Goal: Task Accomplishment & Management: Use online tool/utility

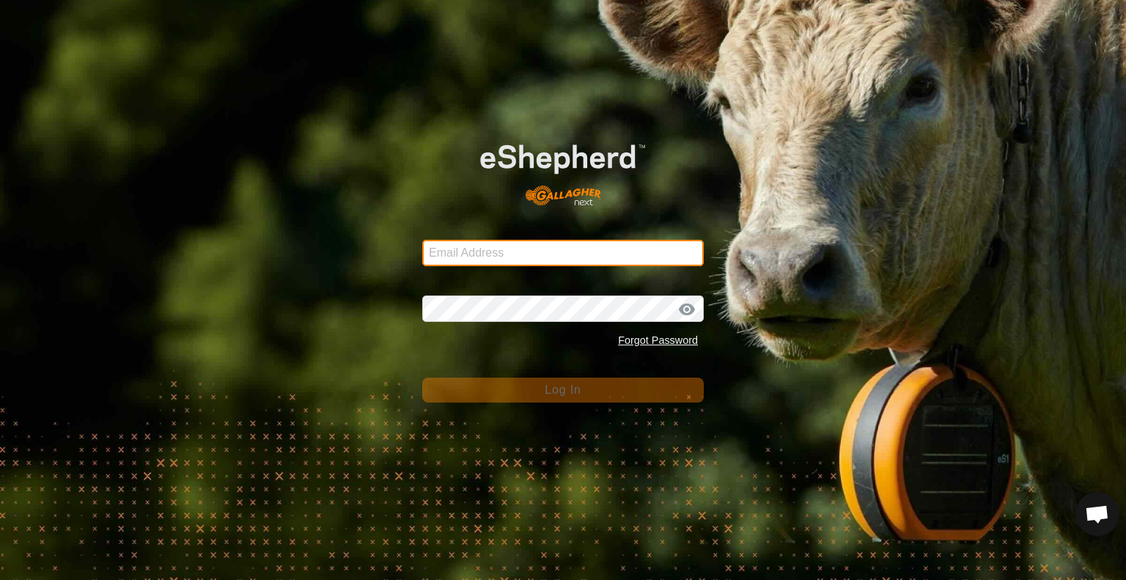
click at [471, 246] on input "Email Address" at bounding box center [563, 253] width 282 height 26
type input "[EMAIL_ADDRESS][DOMAIN_NAME]"
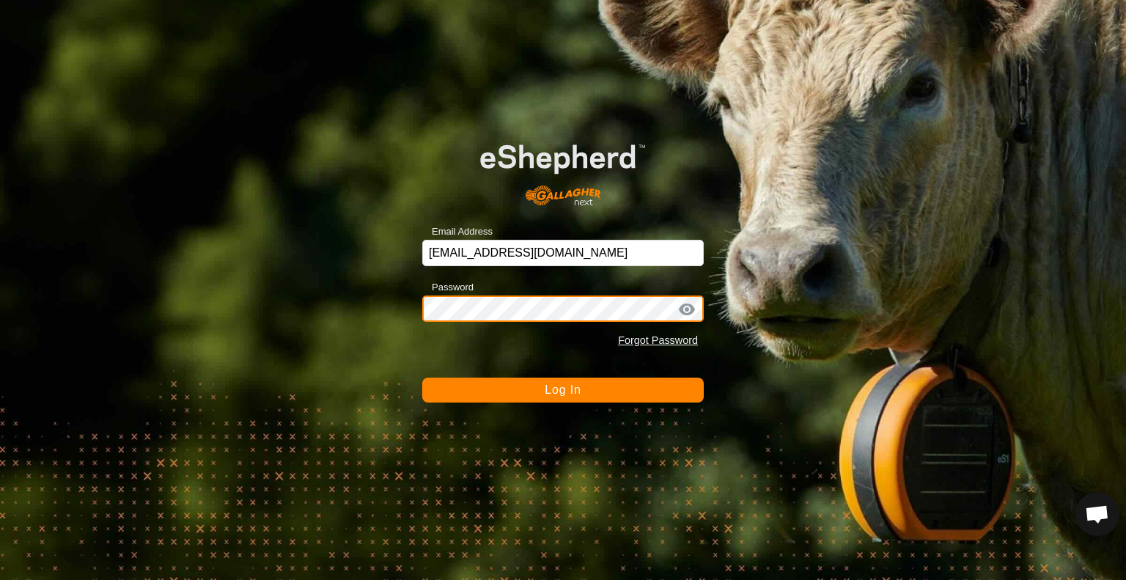
click at [422, 378] on button "Log In" at bounding box center [563, 390] width 282 height 25
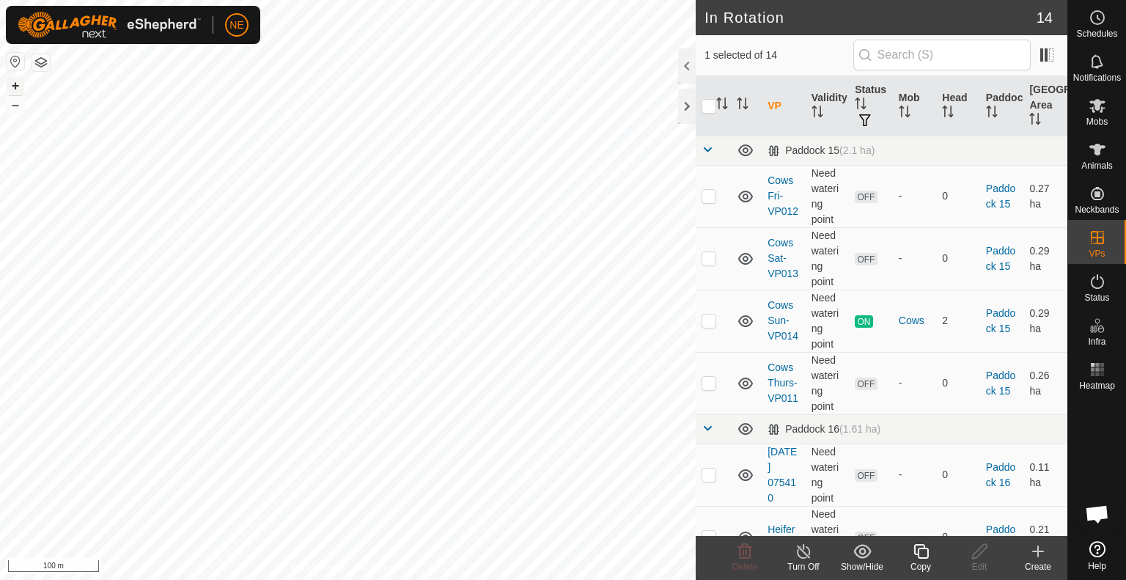
click at [15, 83] on button "+" at bounding box center [16, 86] width 18 height 18
checkbox input "true"
click at [917, 548] on icon at bounding box center [921, 552] width 18 height 18
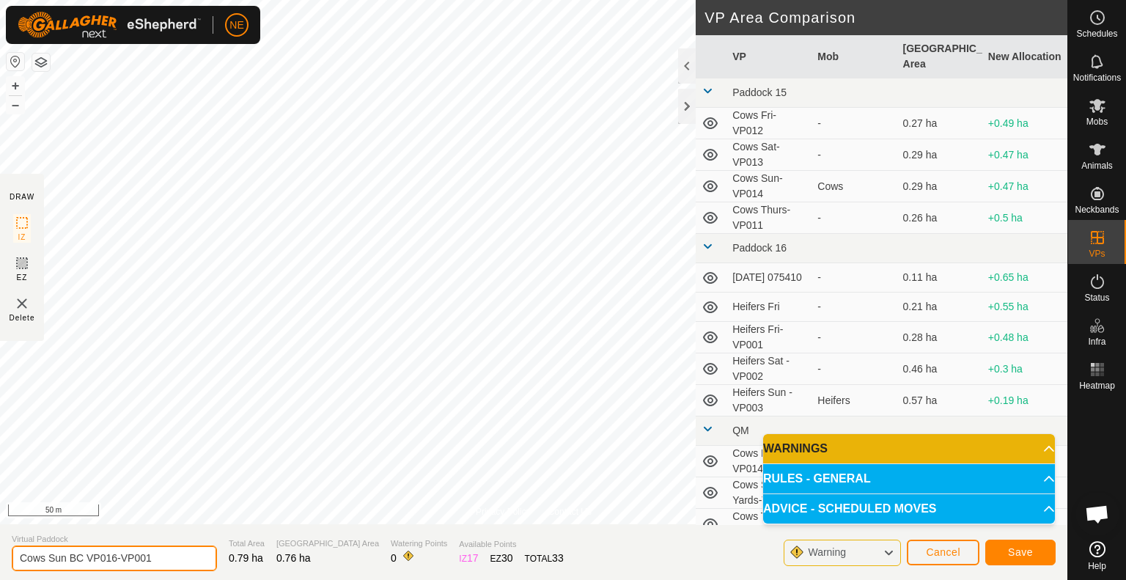
click at [63, 557] on input "Cows Sun BC VP016-VP001" at bounding box center [114, 559] width 205 height 26
click at [156, 563] on input "Cows Mon BC VP016-VP001" at bounding box center [114, 559] width 205 height 26
type input "Cows Mon BC"
click at [999, 552] on button "Save" at bounding box center [1021, 553] width 70 height 26
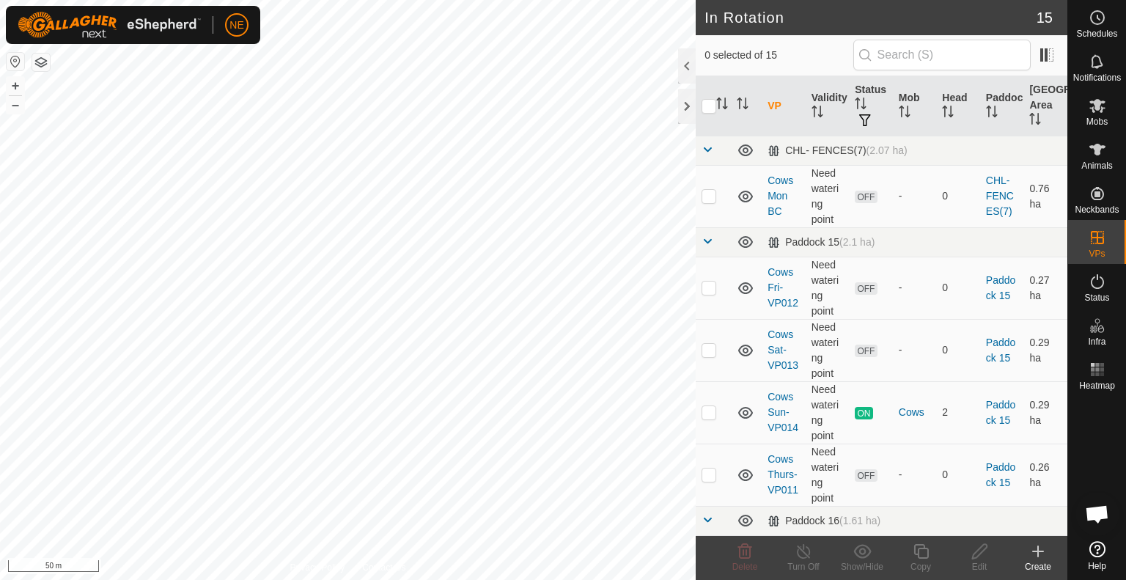
checkbox input "true"
click at [925, 552] on icon at bounding box center [921, 552] width 18 height 18
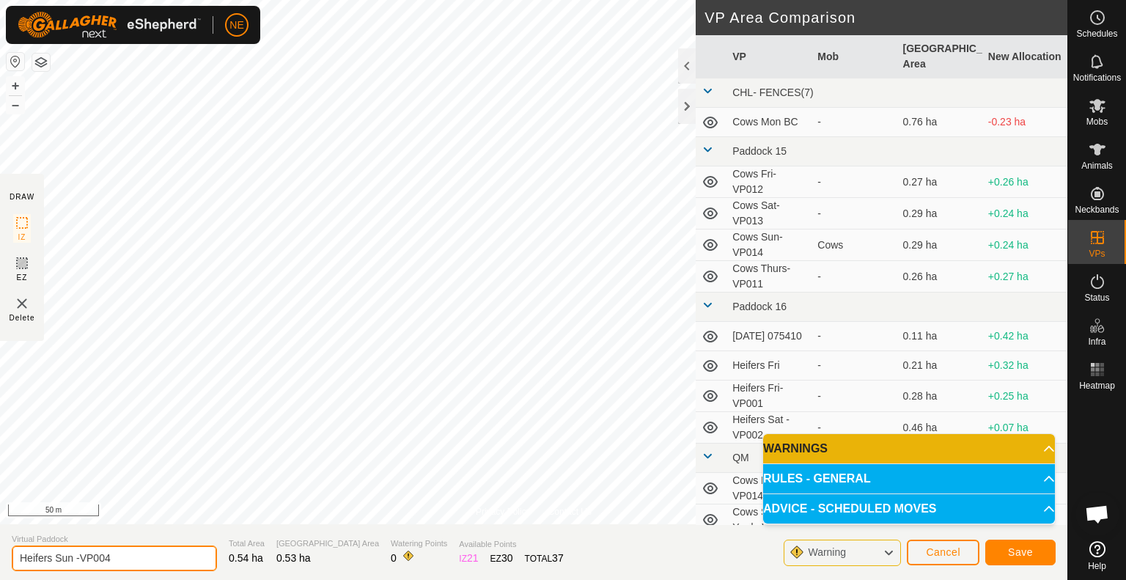
click at [73, 560] on input "Heifers Sun -VP004" at bounding box center [114, 559] width 205 height 26
type input "Heifers Mon -VP004"
click at [1018, 554] on span "Save" at bounding box center [1020, 552] width 25 height 12
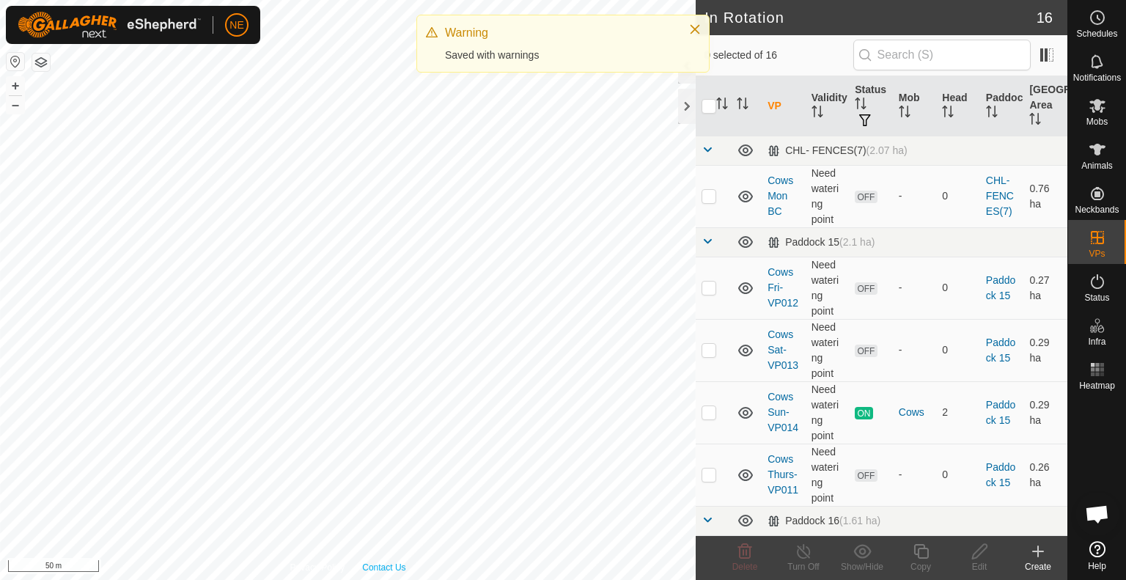
checkbox input "true"
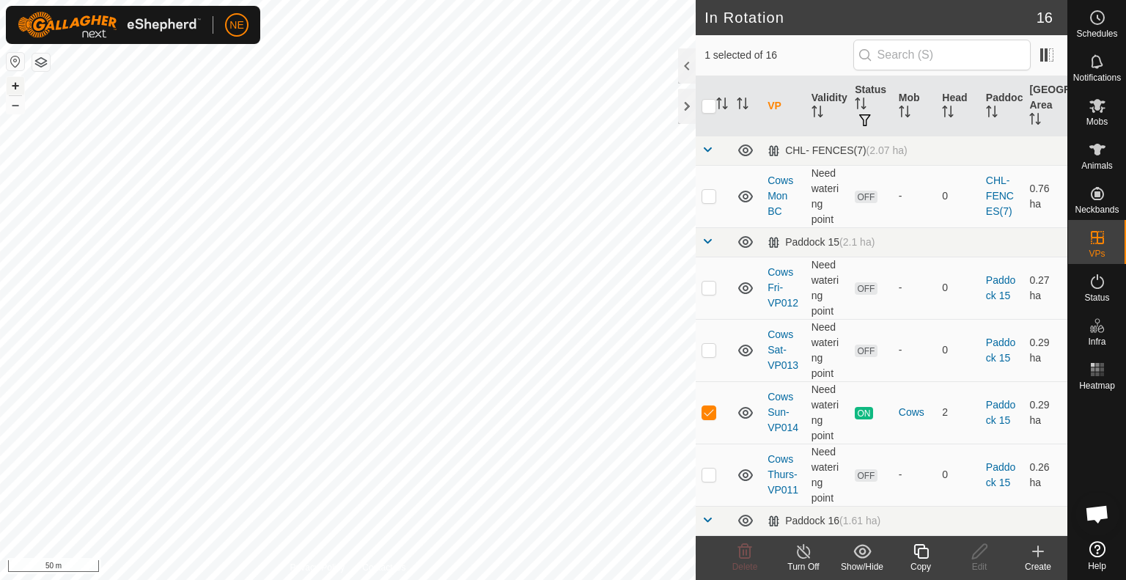
click at [18, 84] on button "+" at bounding box center [16, 86] width 18 height 18
click at [17, 86] on button "+" at bounding box center [16, 86] width 18 height 18
click at [913, 560] on div "Copy" at bounding box center [921, 566] width 59 height 13
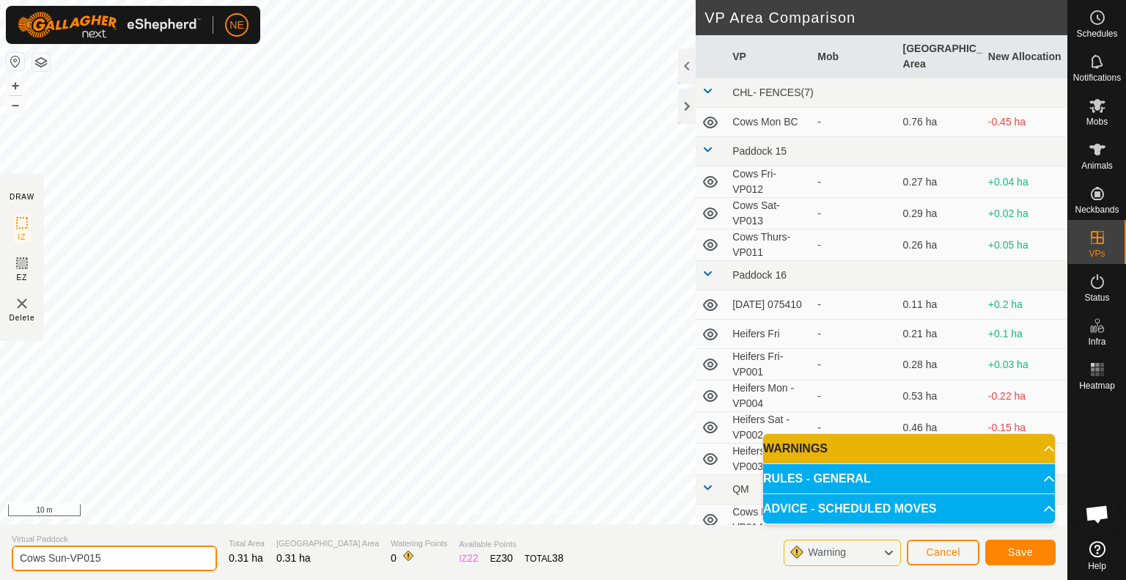
click at [64, 559] on input "Cows Sun-VP015" at bounding box center [114, 559] width 205 height 26
type input "Cows Mon-VP015"
click at [1033, 556] on button "Save" at bounding box center [1021, 553] width 70 height 26
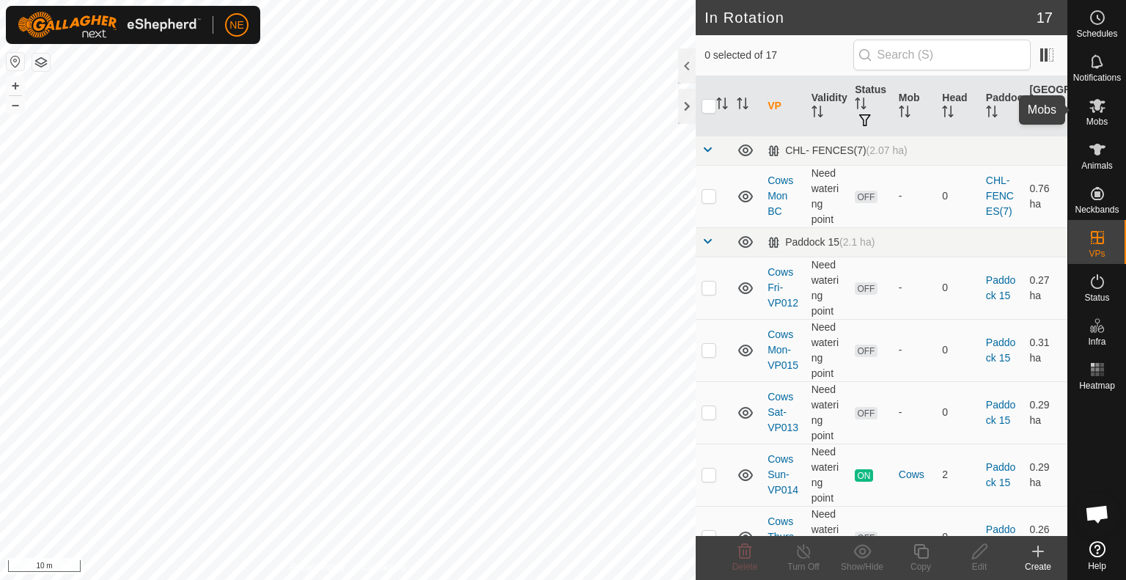
click at [1085, 112] on es-mob-svg-icon at bounding box center [1098, 105] width 26 height 23
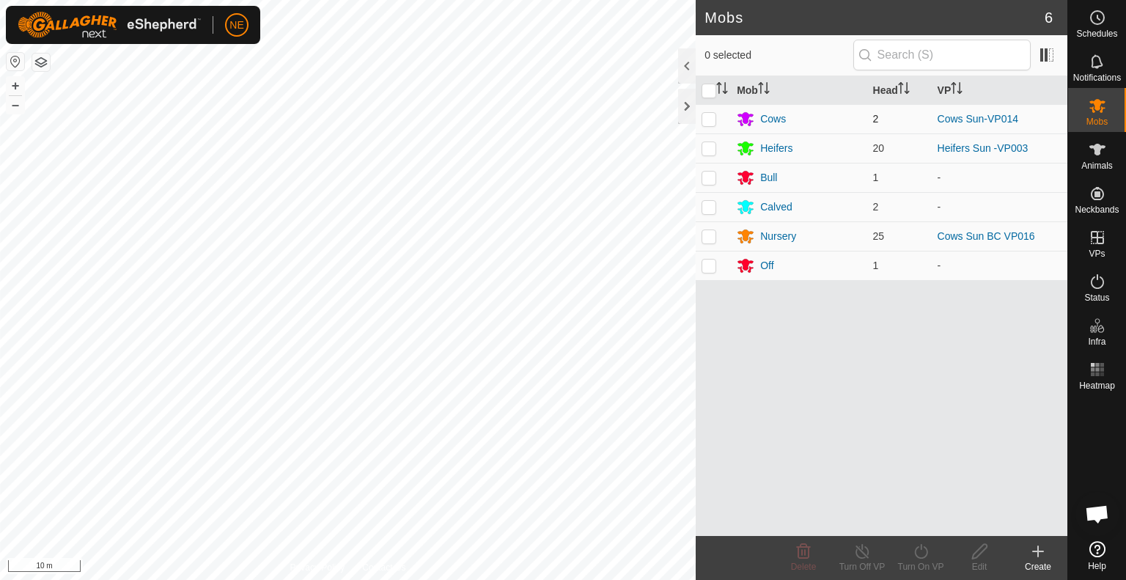
click at [708, 119] on p-checkbox at bounding box center [709, 119] width 15 height 12
checkbox input "true"
click at [939, 560] on div "Turn On VP" at bounding box center [921, 566] width 59 height 13
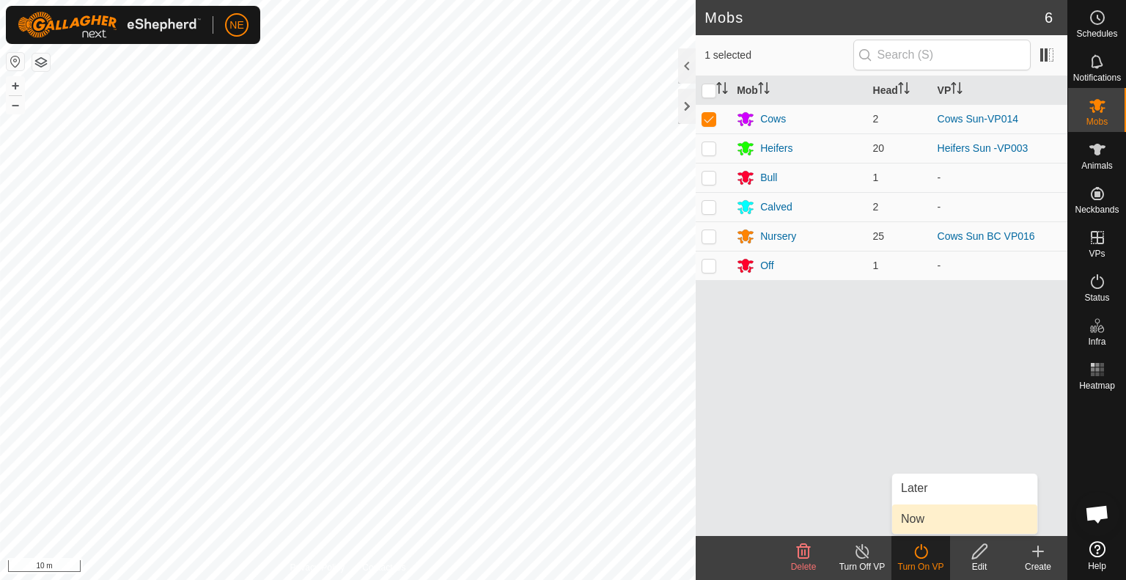
click at [944, 523] on link "Now" at bounding box center [964, 519] width 145 height 29
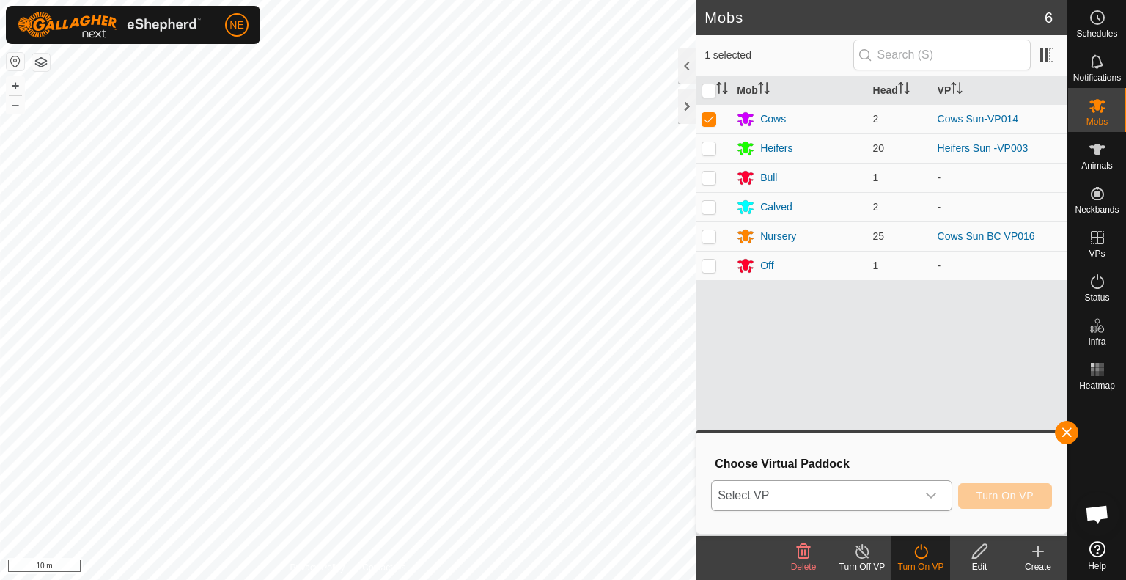
click at [935, 503] on div "dropdown trigger" at bounding box center [931, 495] width 29 height 29
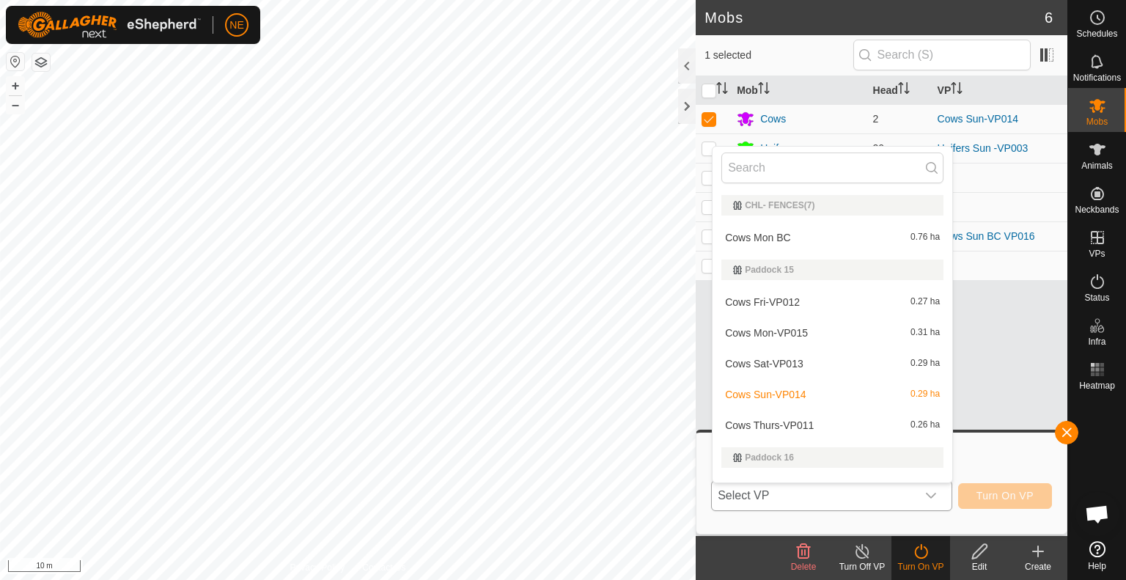
scroll to position [22, 0]
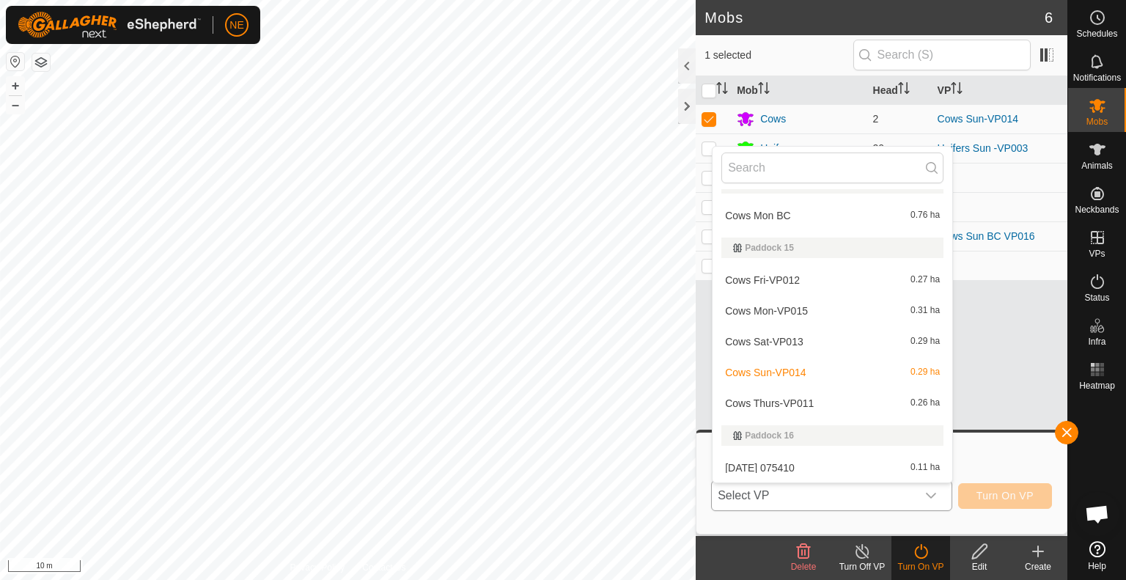
click at [801, 309] on li "Cows Mon-VP015 0.31 ha" at bounding box center [833, 310] width 240 height 29
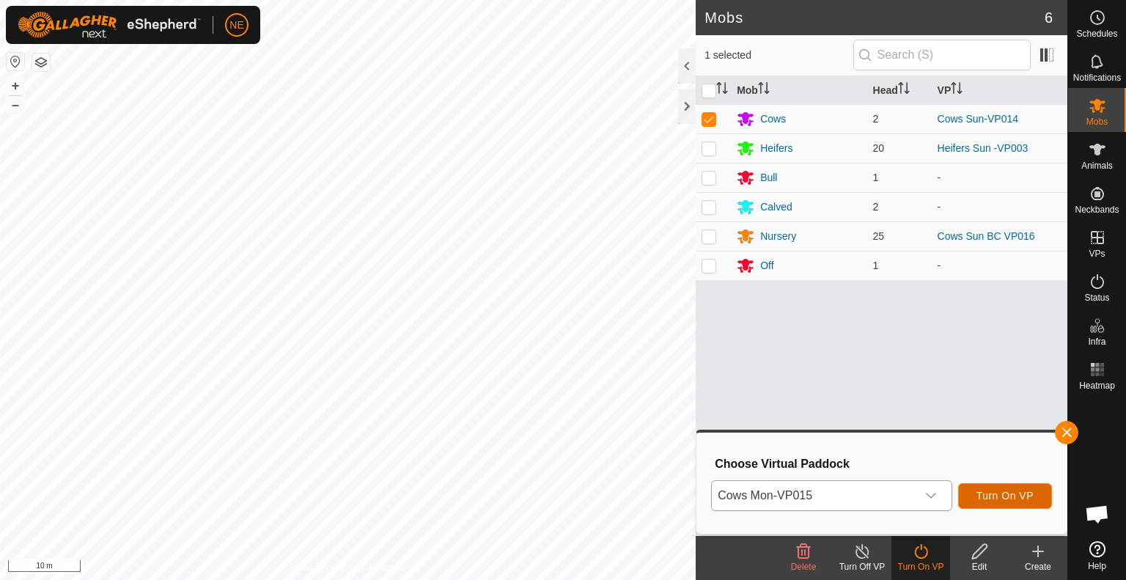
click at [971, 501] on button "Turn On VP" at bounding box center [1005, 496] width 94 height 26
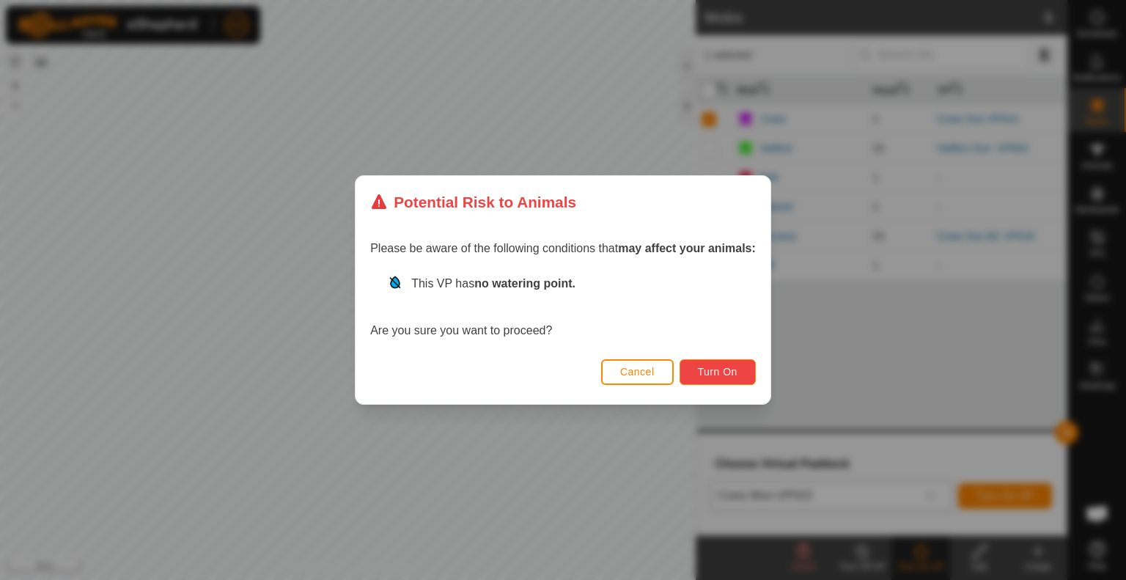
click at [707, 377] on span "Turn On" at bounding box center [718, 372] width 40 height 12
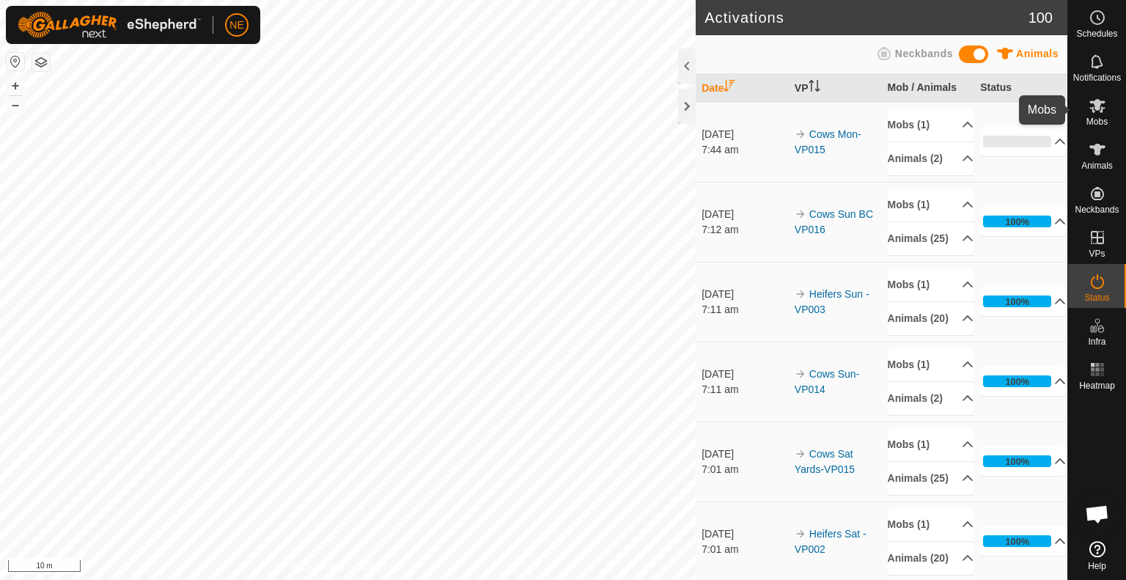
click at [1110, 104] on es-mob-svg-icon at bounding box center [1098, 105] width 26 height 23
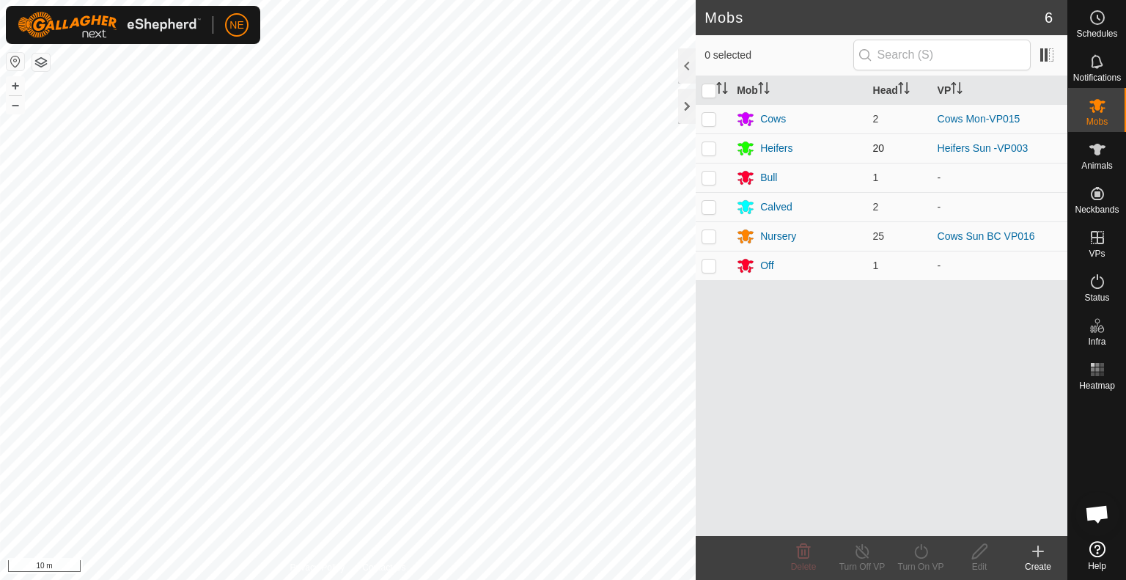
click at [711, 149] on p-checkbox at bounding box center [709, 148] width 15 height 12
checkbox input "true"
click at [919, 554] on icon at bounding box center [921, 552] width 18 height 18
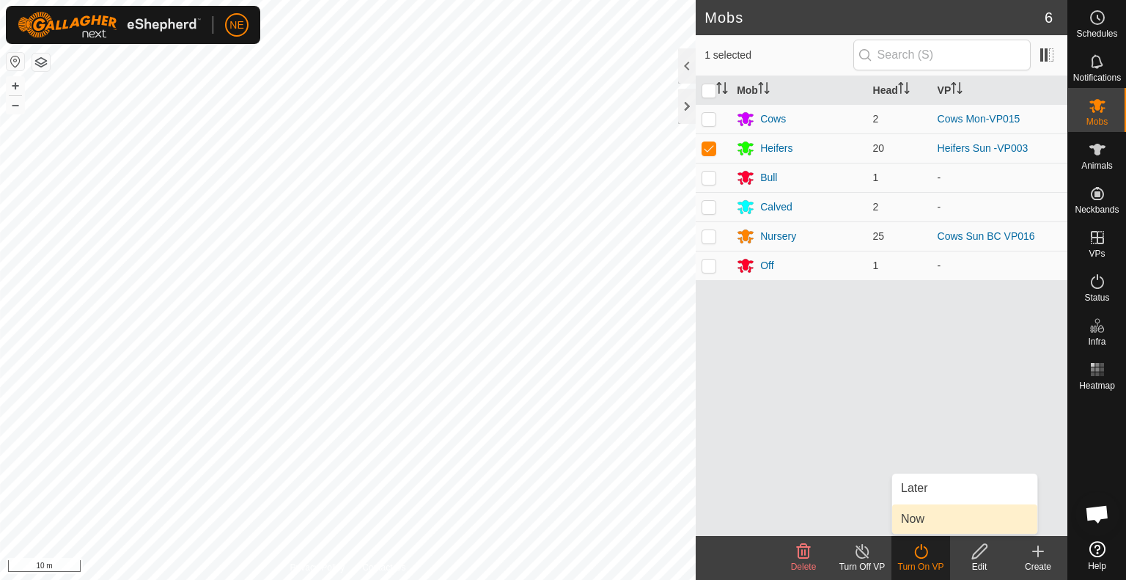
click at [927, 518] on link "Now" at bounding box center [964, 519] width 145 height 29
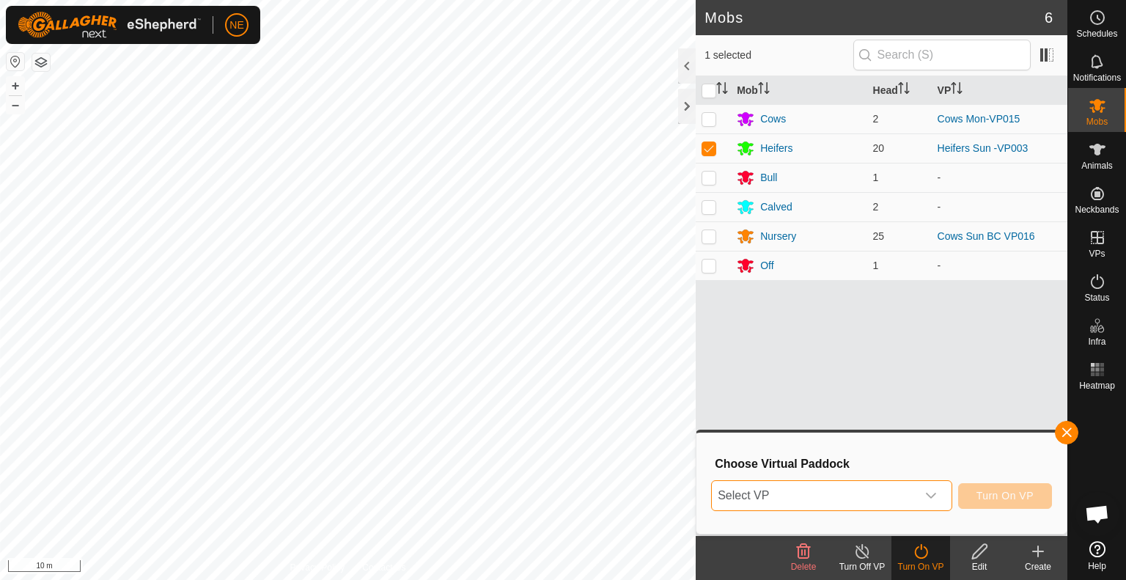
click at [871, 496] on span "Select VP" at bounding box center [814, 495] width 205 height 29
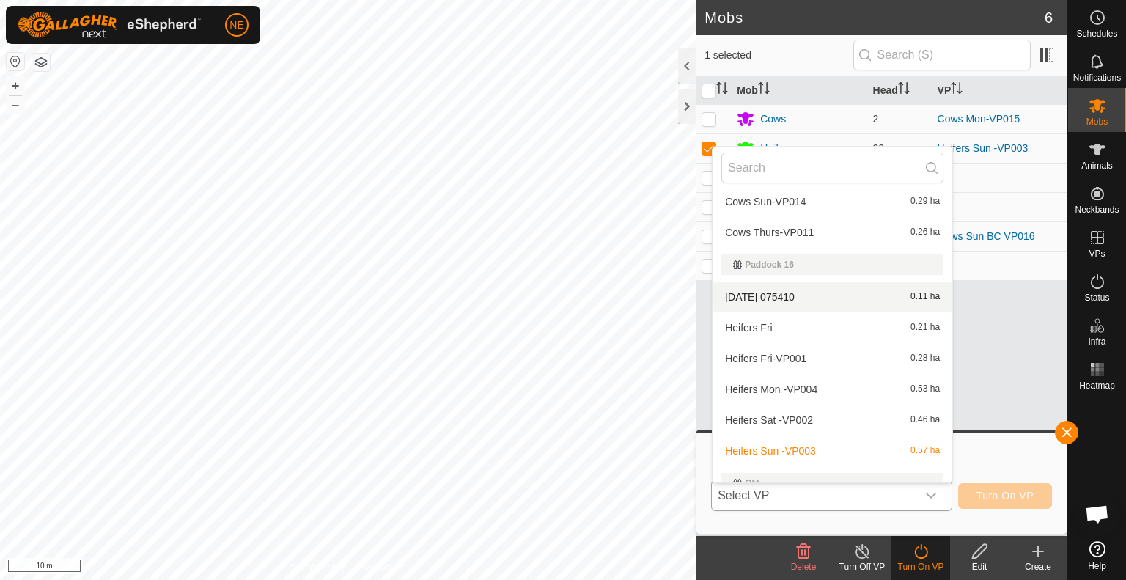
scroll to position [198, 0]
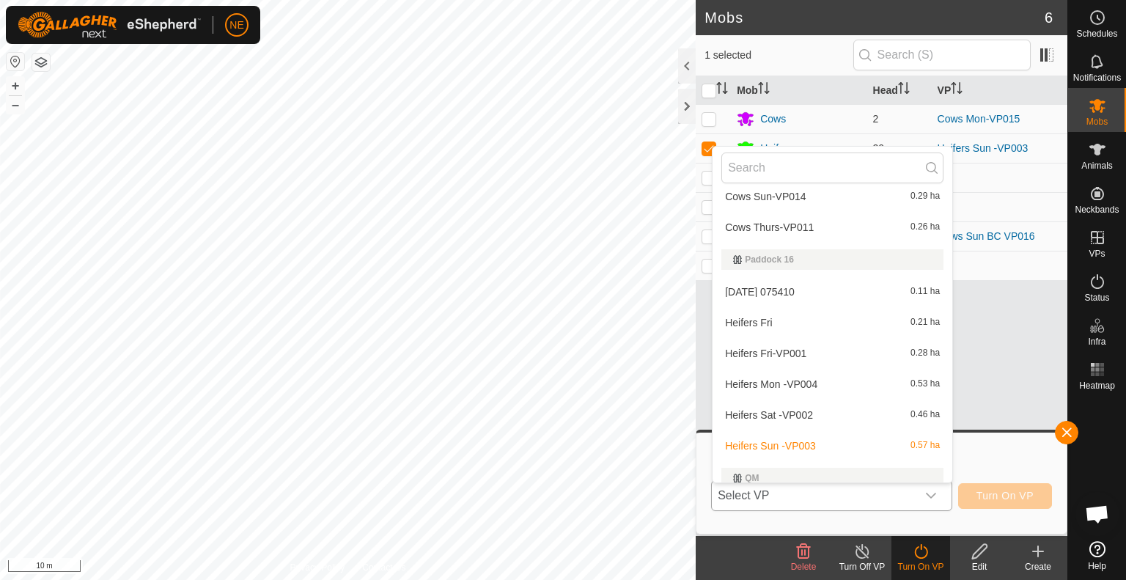
click at [780, 378] on li "Heifers Mon -VP004 0.53 ha" at bounding box center [833, 384] width 240 height 29
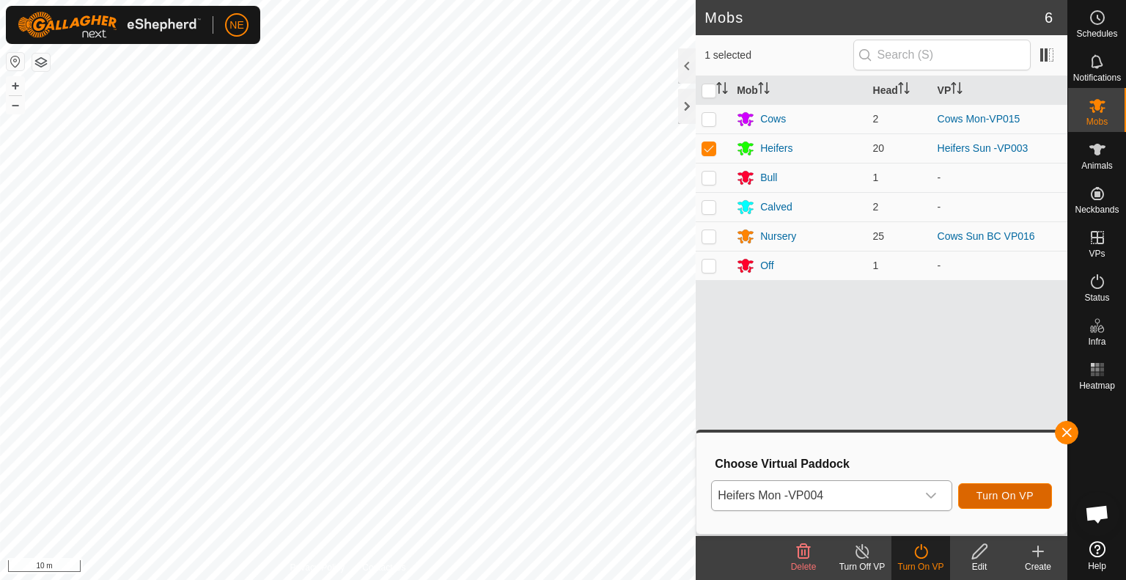
click at [1024, 491] on span "Turn On VP" at bounding box center [1005, 496] width 57 height 12
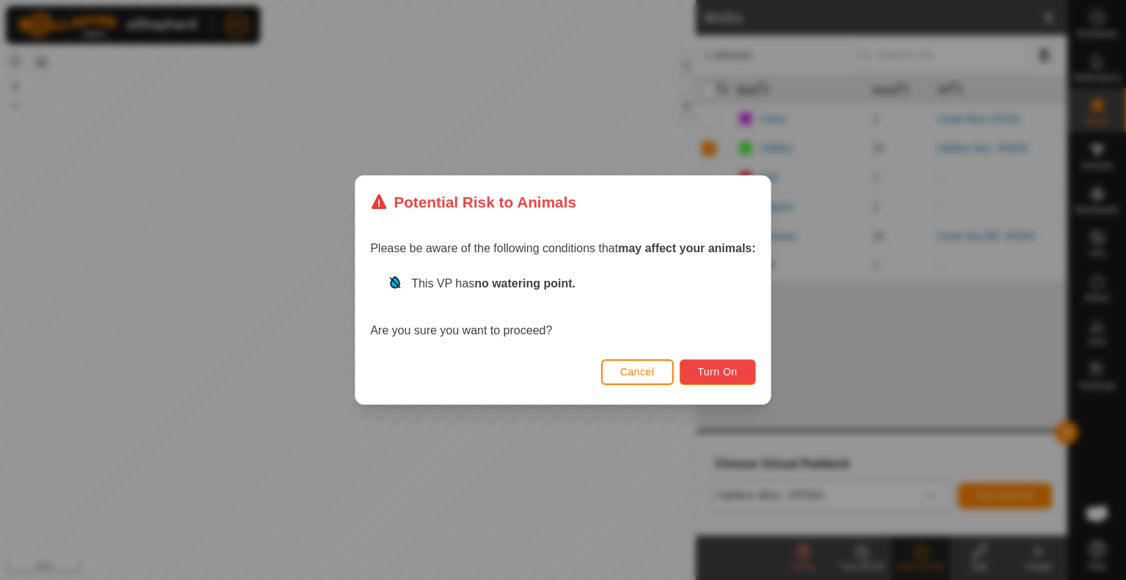
click at [718, 377] on span "Turn On" at bounding box center [718, 372] width 40 height 12
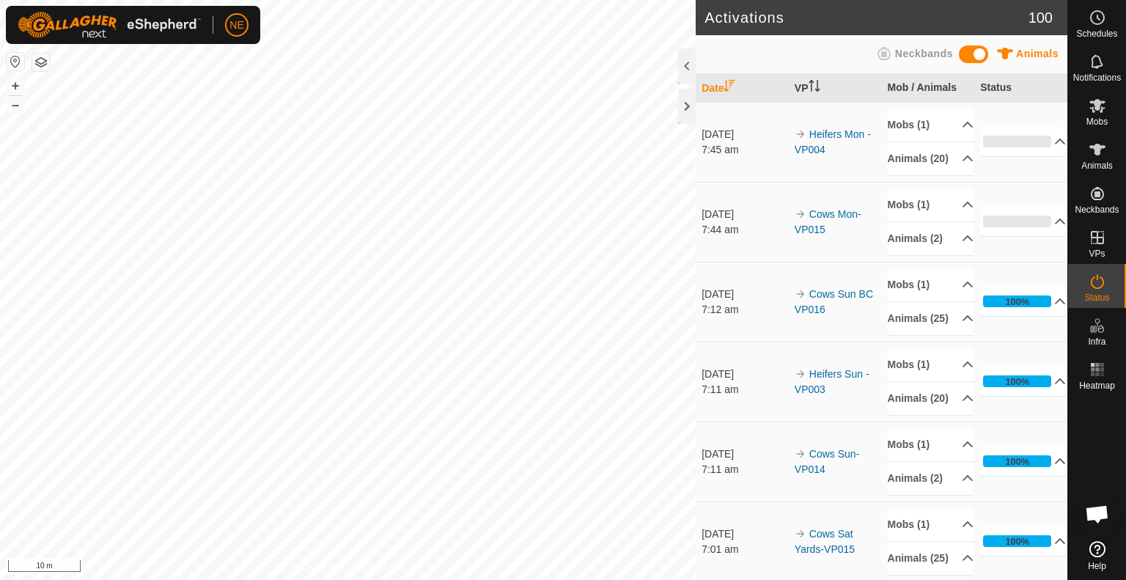
click at [540, 579] on html "NE Schedules Notifications Mobs Animals Neckbands VPs Status Infra Heatmap Help…" at bounding box center [563, 290] width 1126 height 580
click at [1106, 110] on es-mob-svg-icon at bounding box center [1098, 105] width 26 height 23
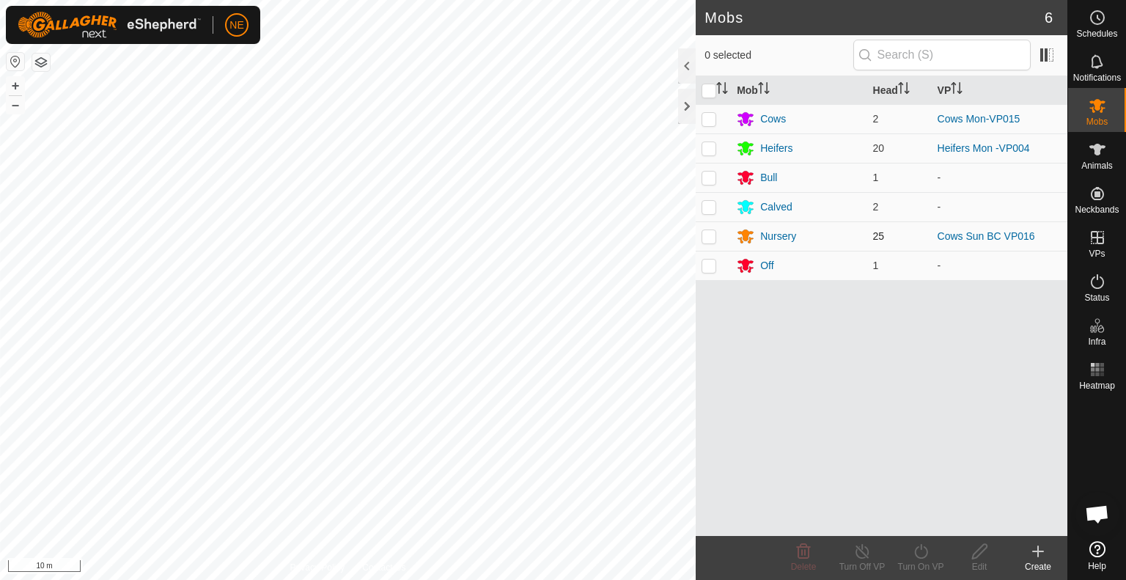
click at [705, 238] on p-checkbox at bounding box center [709, 236] width 15 height 12
checkbox input "true"
click at [921, 557] on icon at bounding box center [921, 552] width 18 height 18
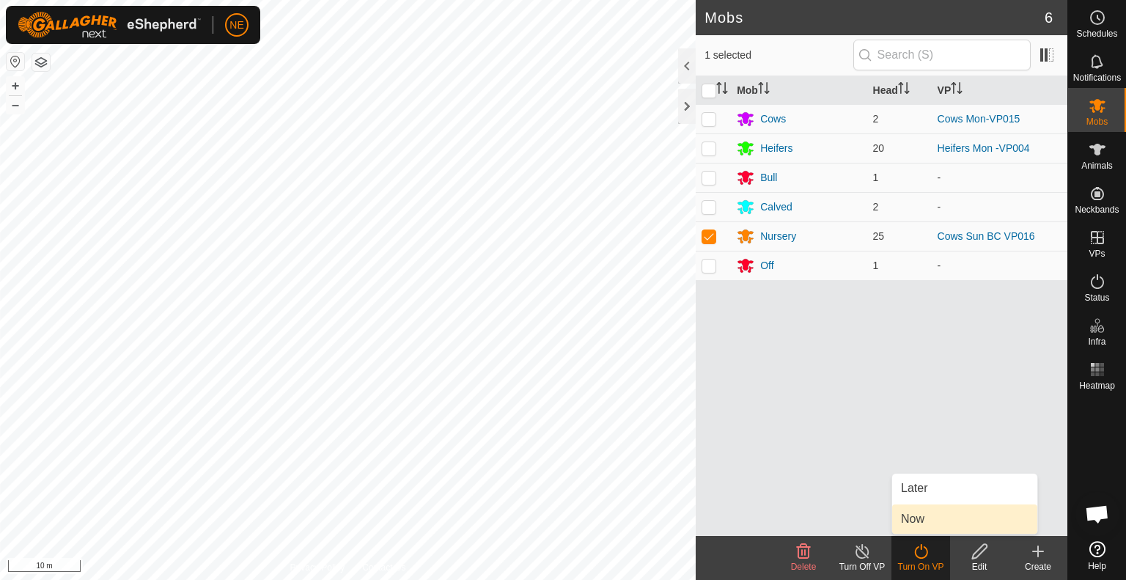
click at [923, 526] on link "Now" at bounding box center [964, 519] width 145 height 29
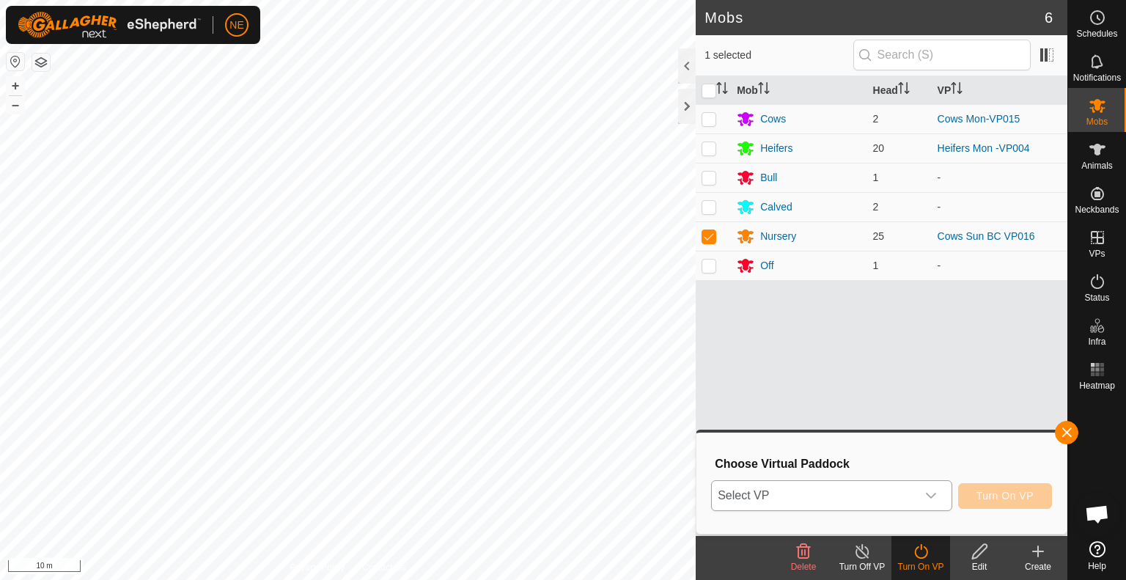
click at [928, 501] on icon "dropdown trigger" at bounding box center [931, 496] width 12 height 12
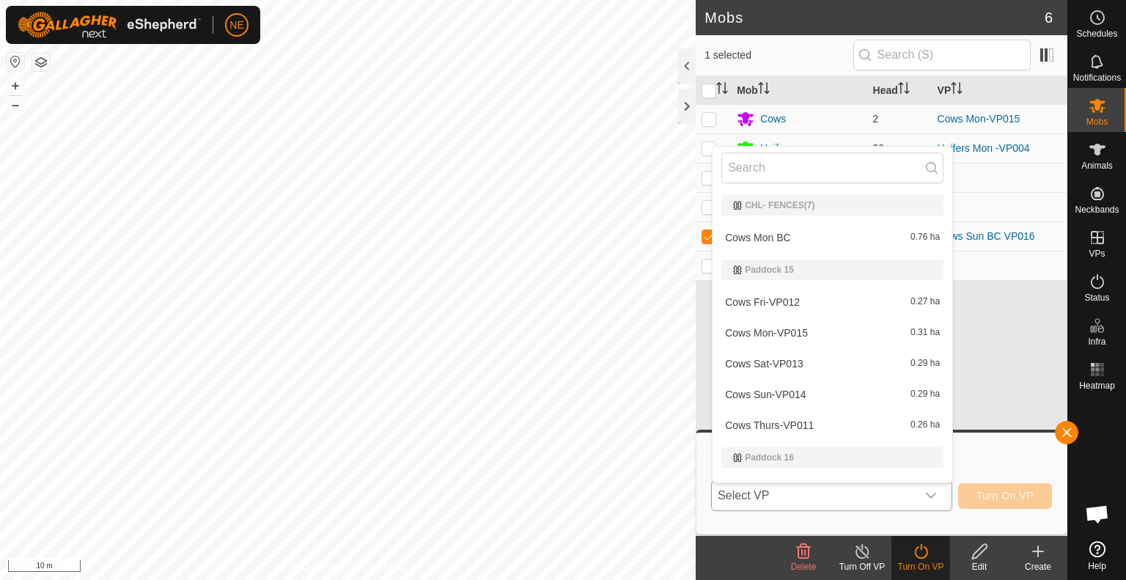
click at [824, 238] on li "Cows Mon BC 0.76 ha" at bounding box center [833, 237] width 240 height 29
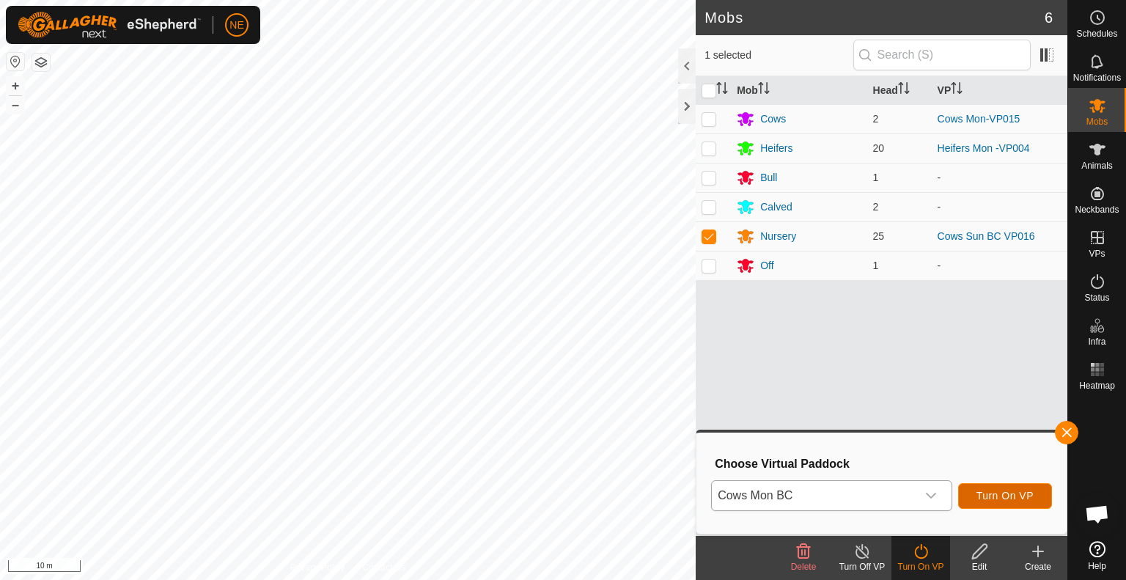
click at [996, 492] on span "Turn On VP" at bounding box center [1005, 496] width 57 height 12
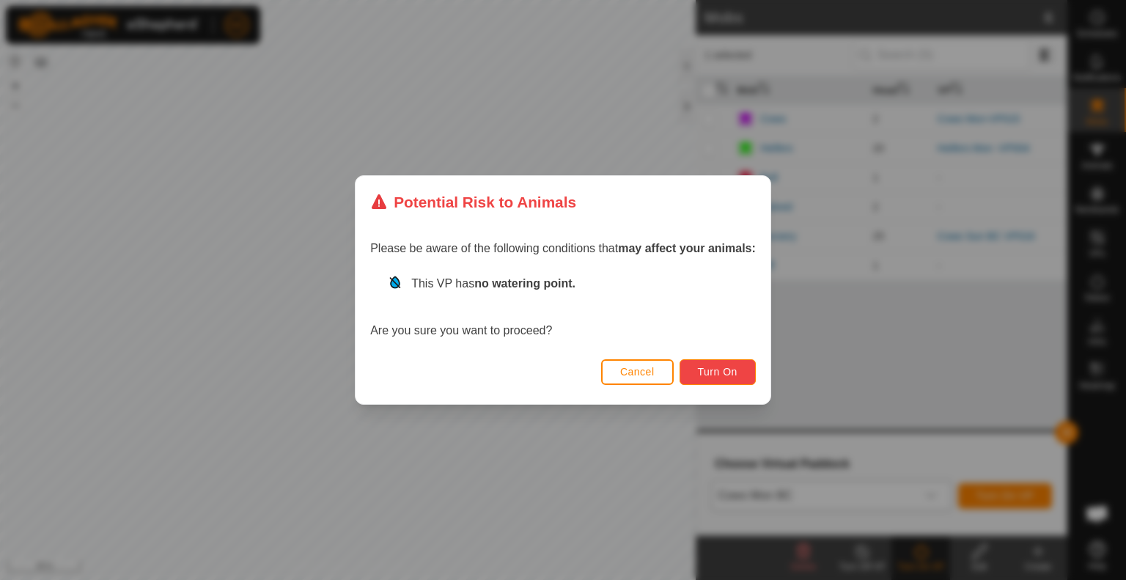
click at [700, 372] on span "Turn On" at bounding box center [718, 372] width 40 height 12
